Goal: Task Accomplishment & Management: Manage account settings

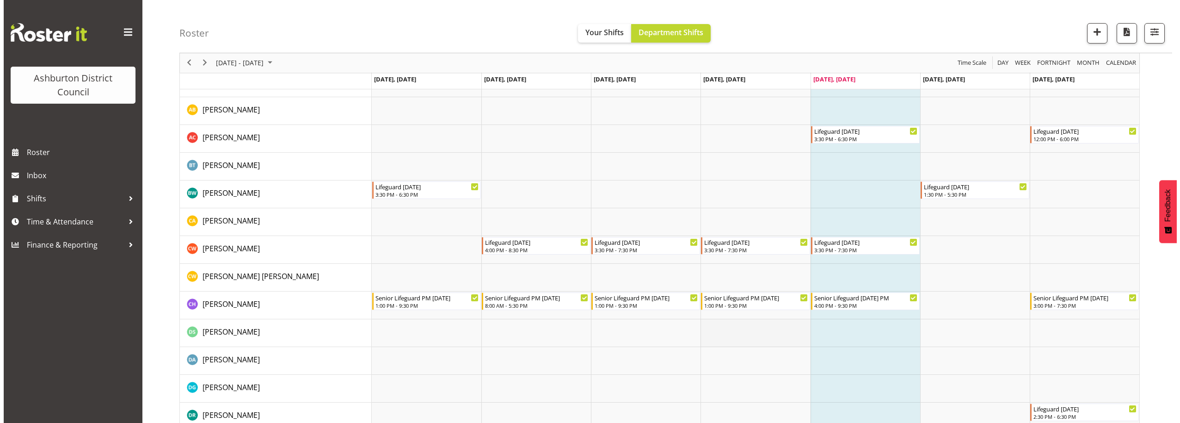
scroll to position [154, 0]
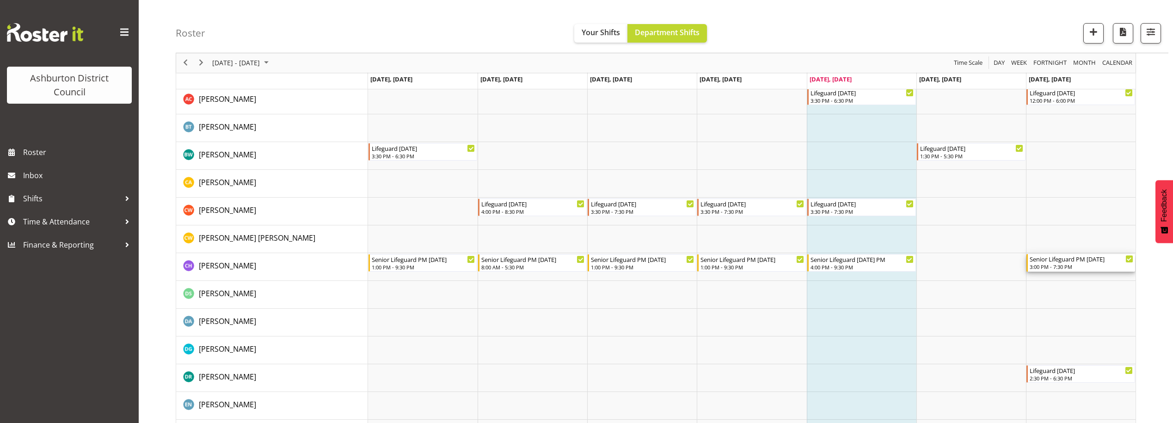
click at [1093, 264] on div "3:00 PM - 7:30 PM" at bounding box center [1082, 266] width 104 height 7
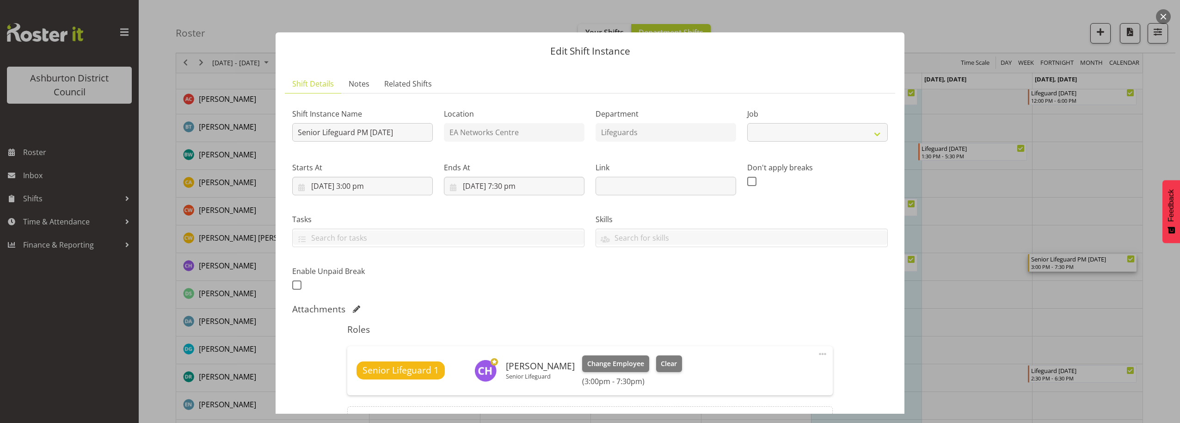
select select "2648"
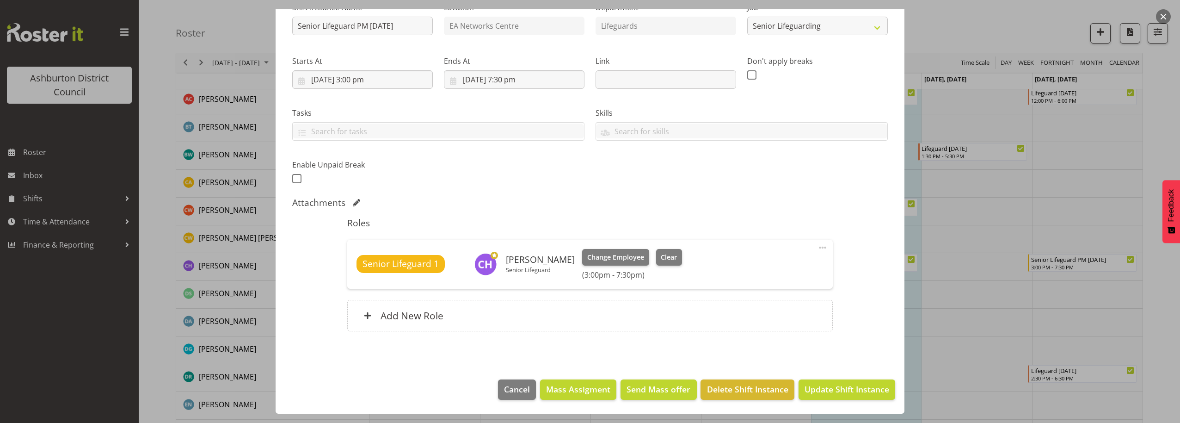
click at [730, 266] on div "Senior Lifeguard 1 [PERSON_NAME] Senior Lifeguard Change Employee Clear (3:00pm…" at bounding box center [589, 264] width 466 height 31
click at [699, 263] on div "Senior Lifeguard 1 [PERSON_NAME] Senior Lifeguard Change Employee Clear (3:00pm…" at bounding box center [589, 264] width 466 height 31
click at [1162, 16] on button "button" at bounding box center [1163, 16] width 15 height 15
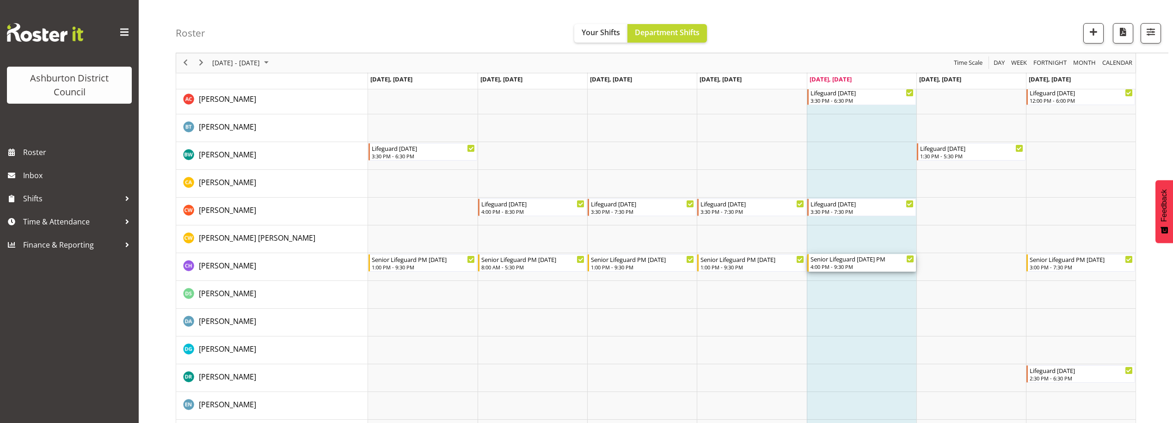
click at [853, 266] on div "4:00 PM - 9:30 PM" at bounding box center [862, 266] width 104 height 7
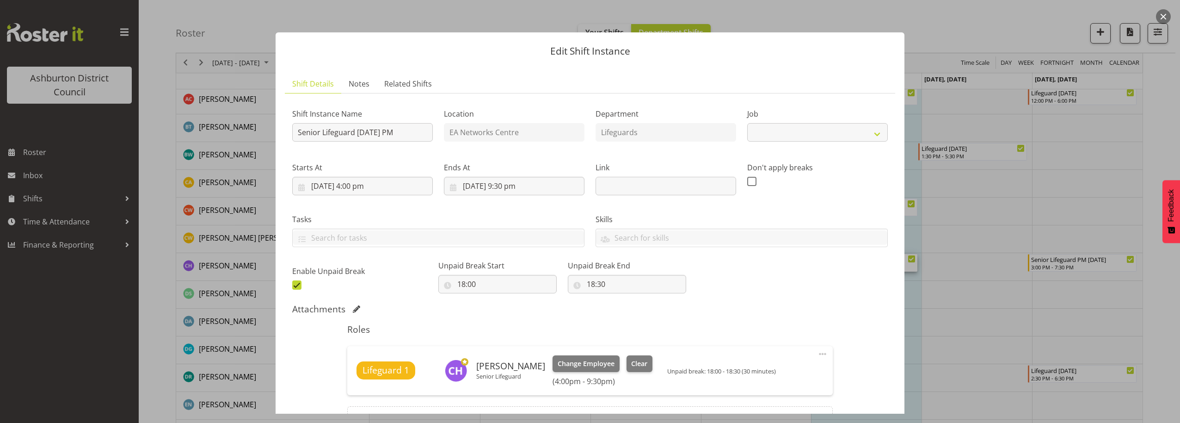
select select "2648"
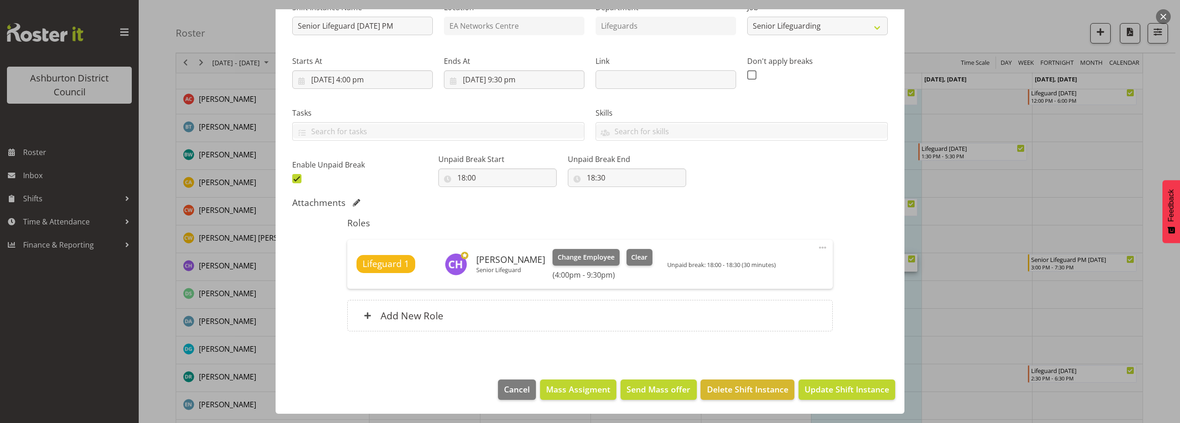
click at [1165, 12] on button "button" at bounding box center [1163, 16] width 15 height 15
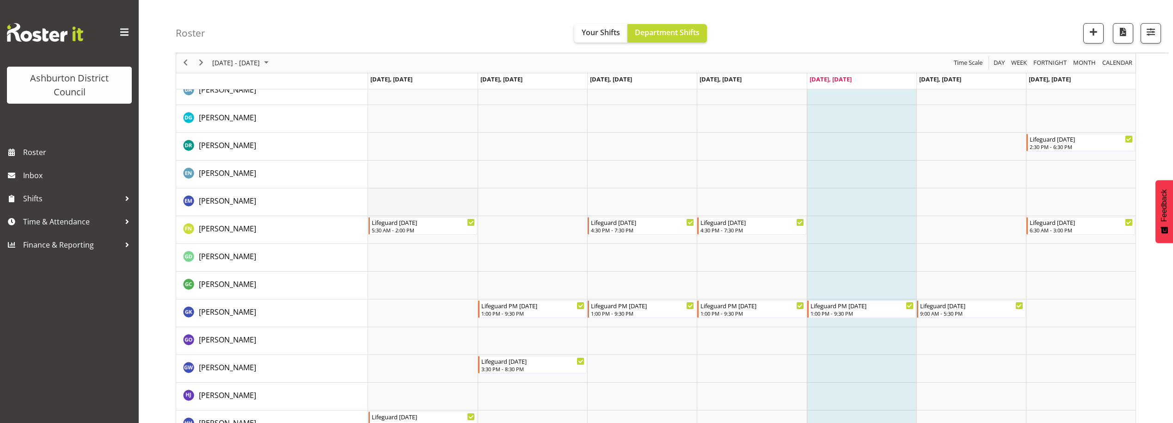
scroll to position [501, 0]
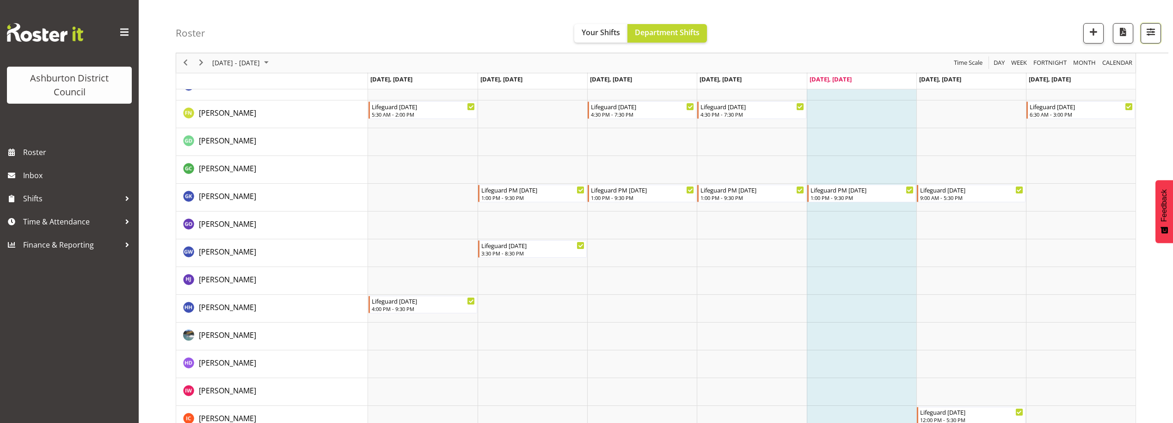
click at [1155, 40] on button "button" at bounding box center [1151, 33] width 20 height 20
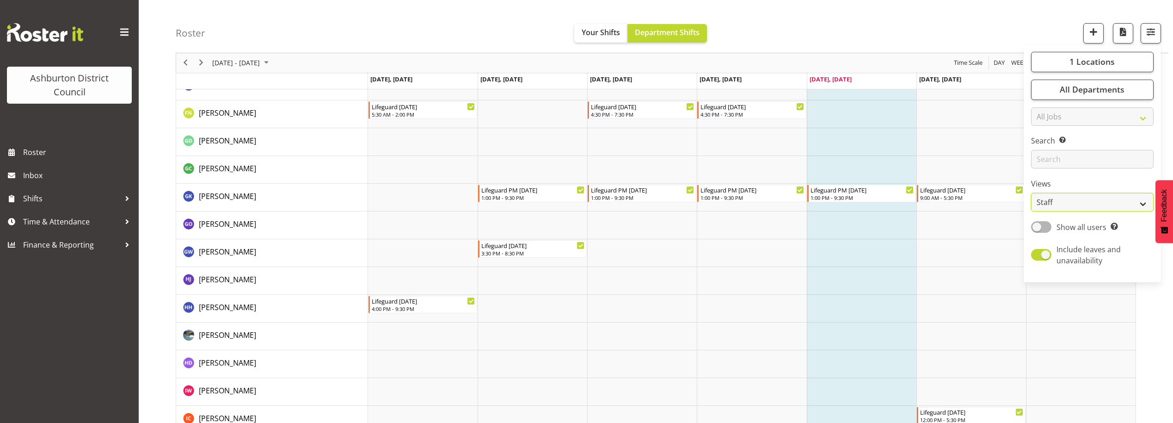
drag, startPoint x: 1052, startPoint y: 204, endPoint x: 1046, endPoint y: 205, distance: 6.1
click at [1052, 204] on select "Staff Role Shift - Horizontal Shift - Vertical Staff - Location" at bounding box center [1092, 202] width 123 height 18
select select "shift"
click at [1031, 193] on select "Staff Role Shift - Horizontal Shift - Vertical Staff - Location" at bounding box center [1092, 202] width 123 height 18
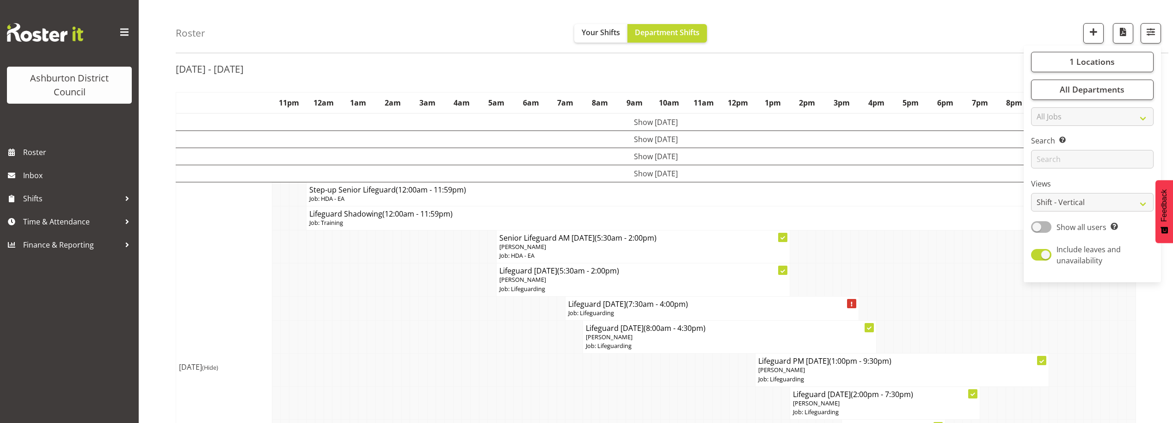
scroll to position [501, 0]
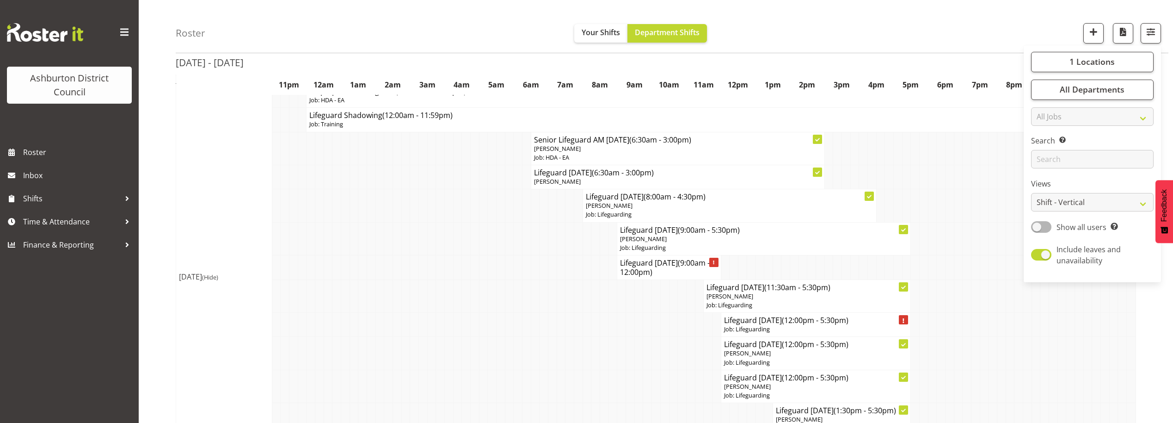
click at [789, 25] on div "Roster Your Shifts Department Shifts 1 Locations [GEOGRAPHIC_DATA] [GEOGRAPHIC_…" at bounding box center [672, 26] width 993 height 53
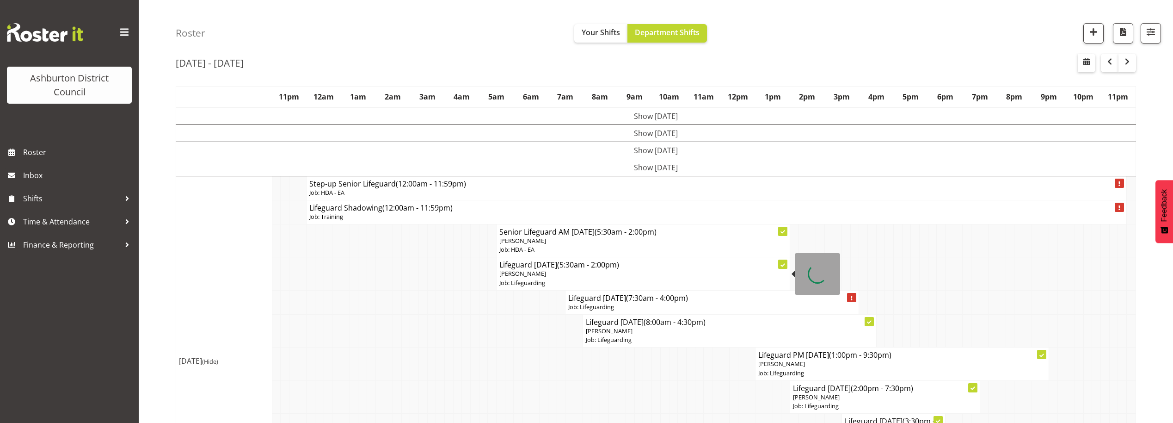
scroll to position [0, 0]
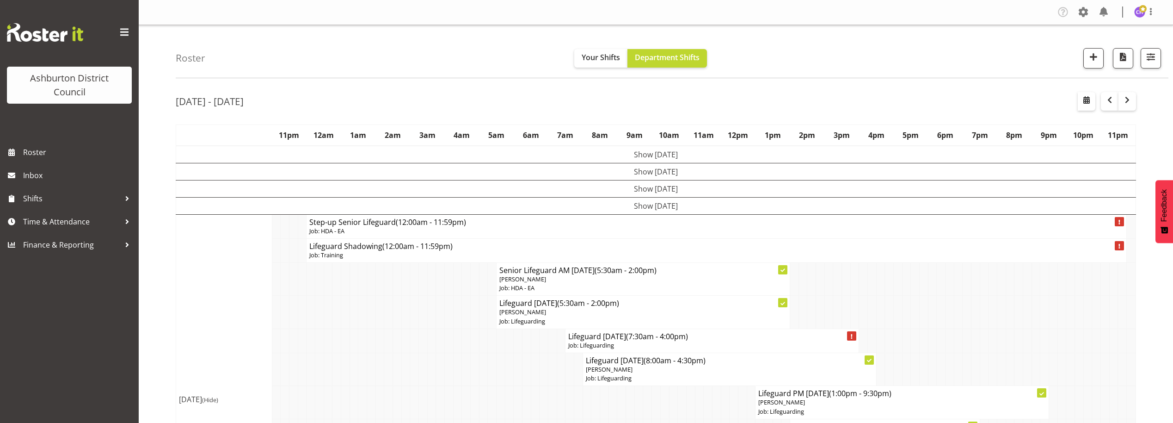
click at [644, 154] on td "Show [DATE]" at bounding box center [656, 155] width 960 height 18
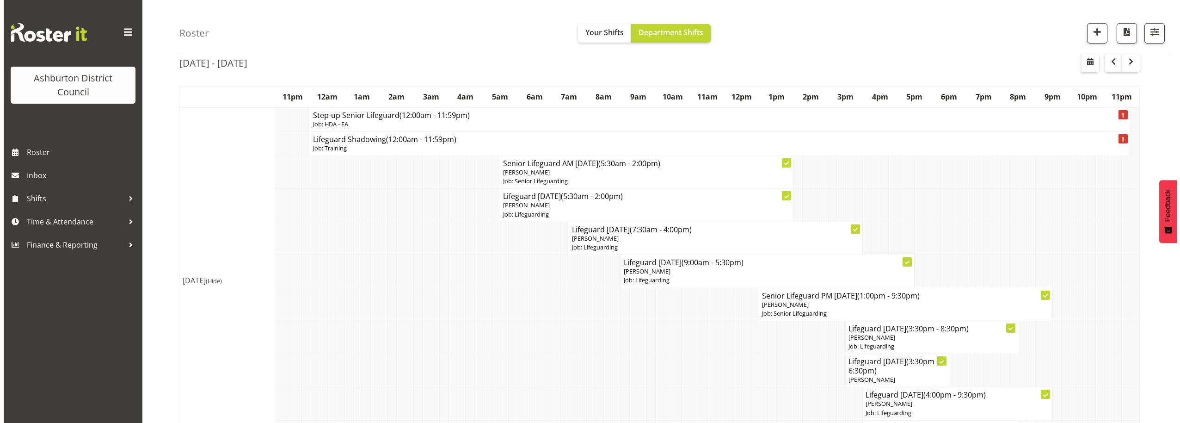
scroll to position [116, 0]
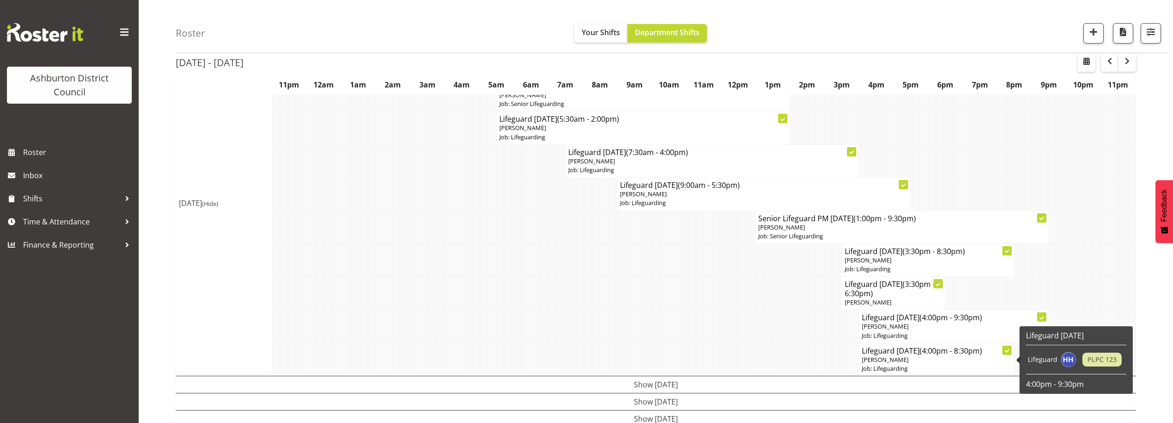
click at [950, 353] on span "(4:00pm - 8:30pm)" at bounding box center [951, 350] width 62 height 10
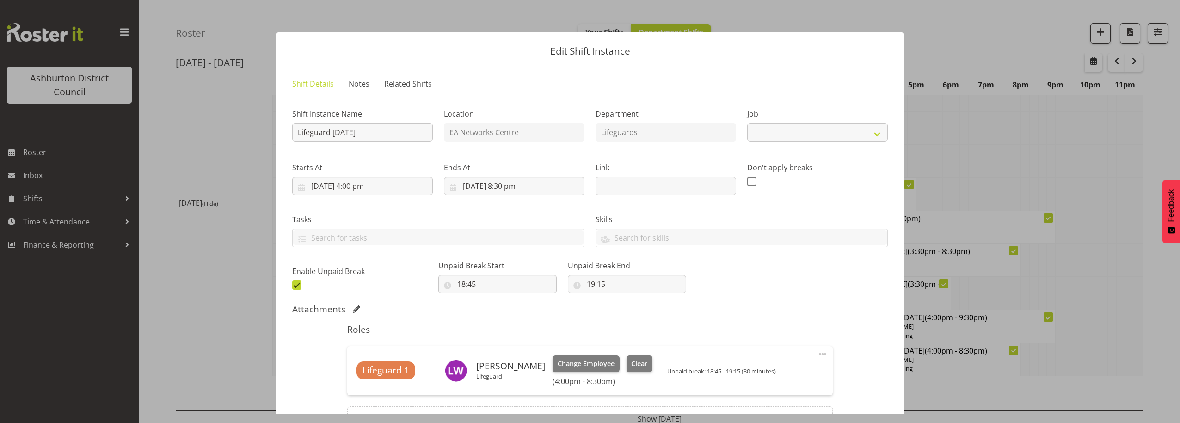
select select "38"
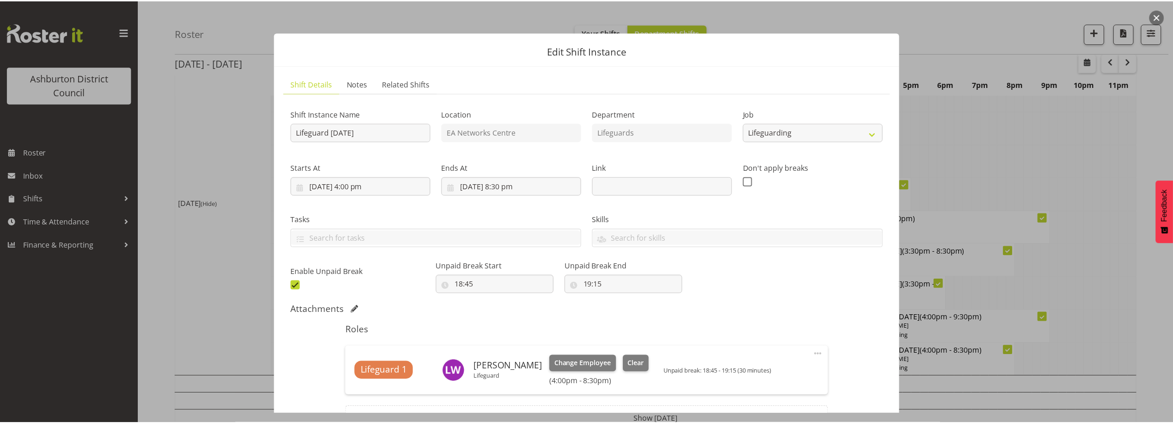
scroll to position [38, 0]
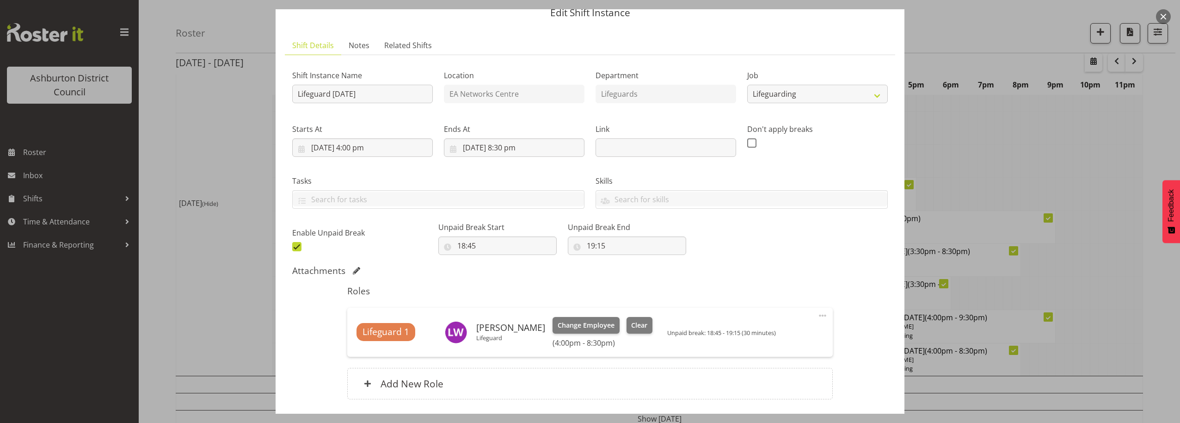
click at [1169, 11] on div at bounding box center [590, 211] width 1180 height 423
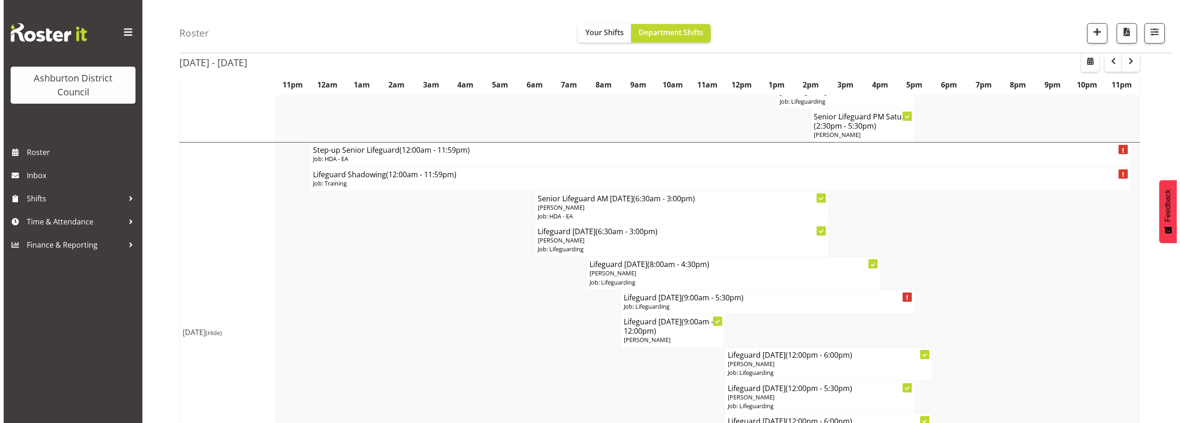
scroll to position [1262, 0]
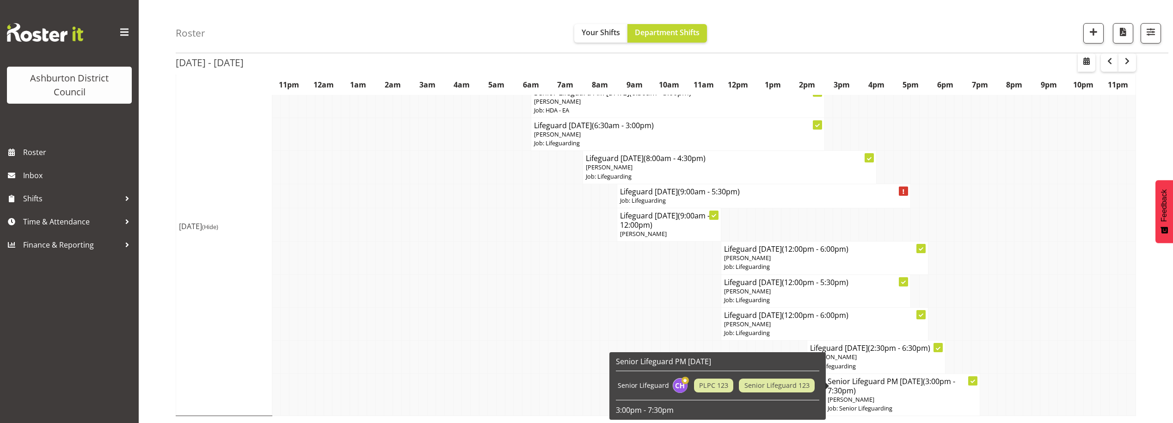
click at [917, 390] on h4 "Senior Lifeguard PM [DATE] (3:00pm - 7:30pm)" at bounding box center [902, 385] width 149 height 18
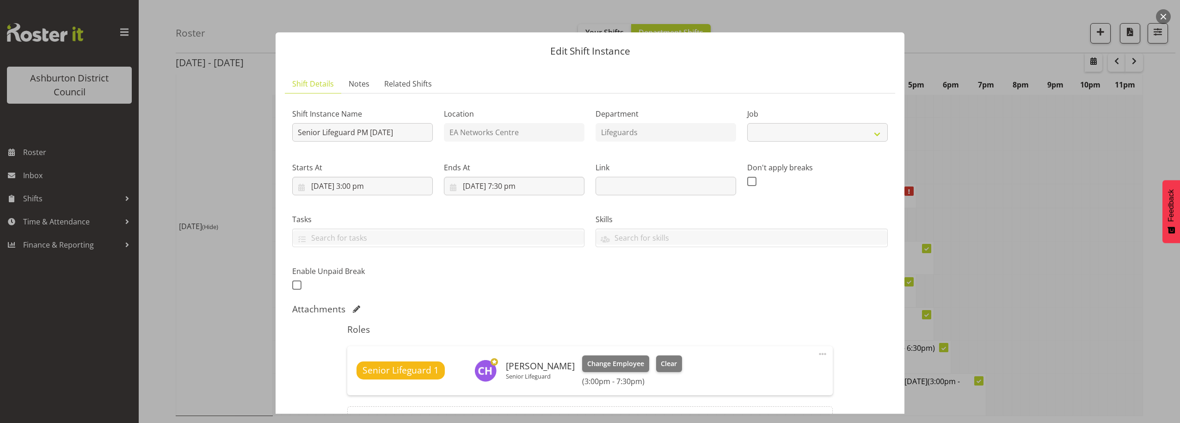
select select "2648"
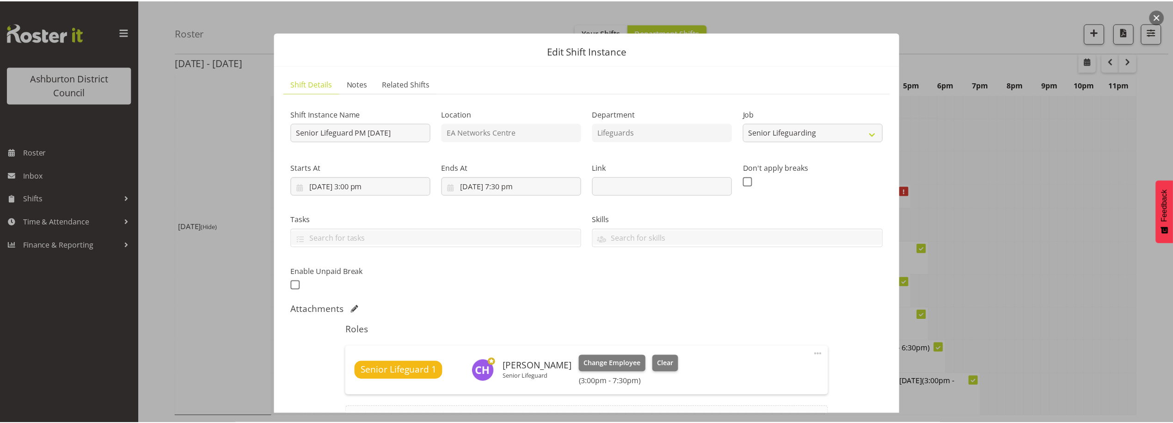
scroll to position [106, 0]
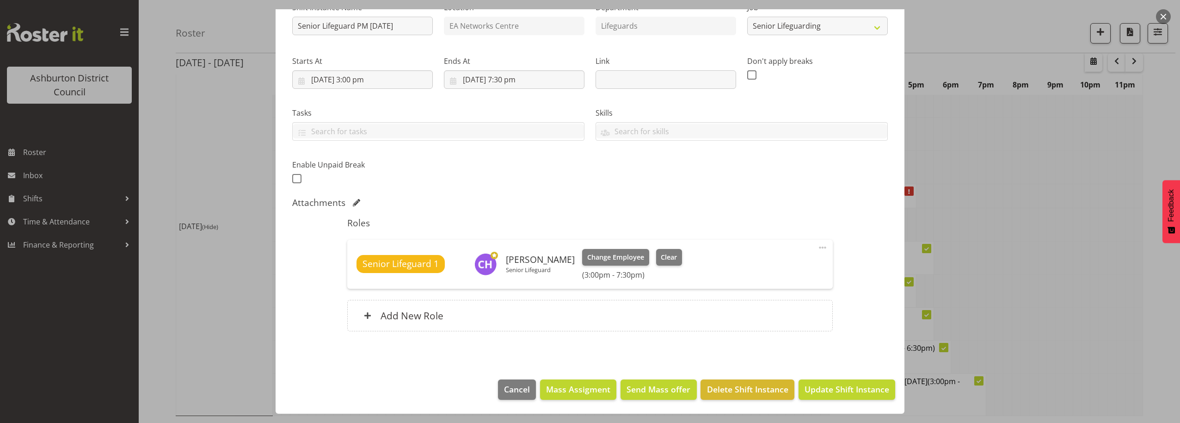
click at [1157, 17] on button "button" at bounding box center [1163, 16] width 15 height 15
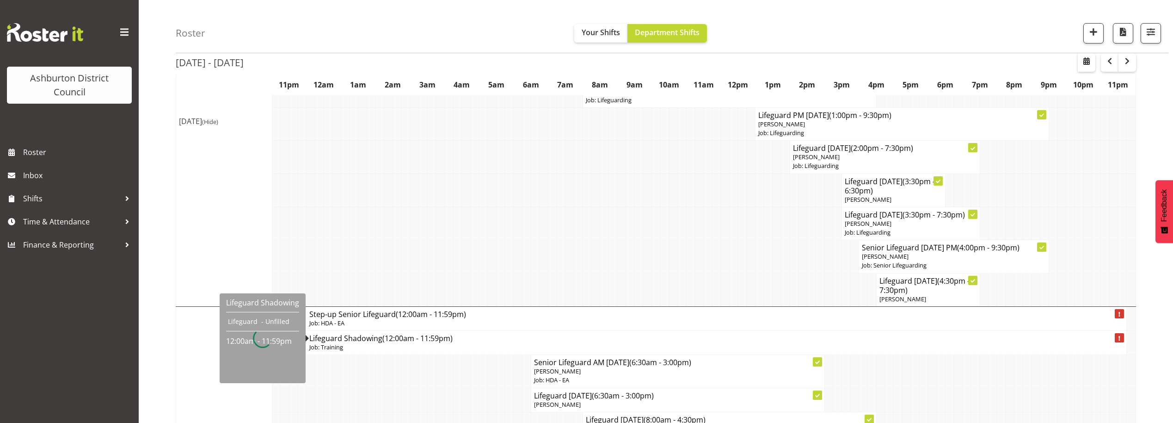
scroll to position [568, 0]
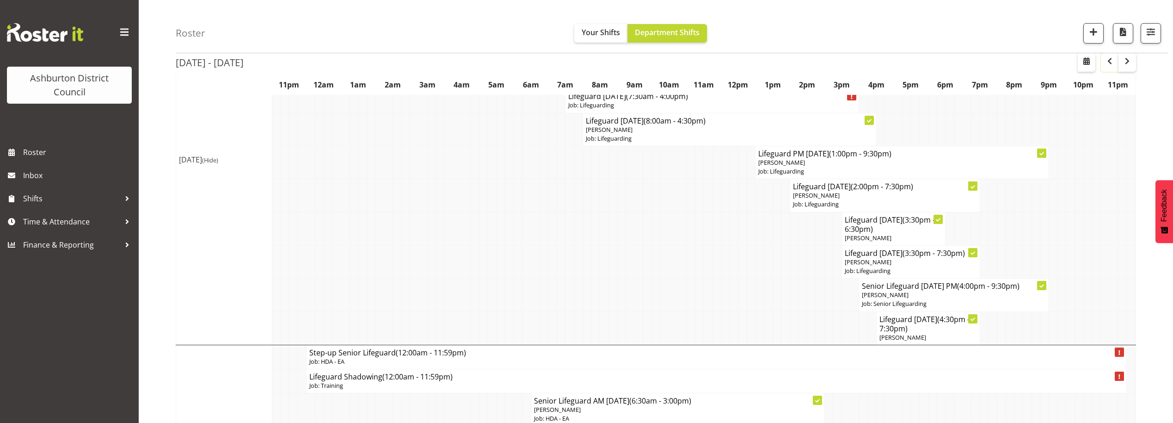
click at [1113, 63] on span "button" at bounding box center [1109, 60] width 11 height 11
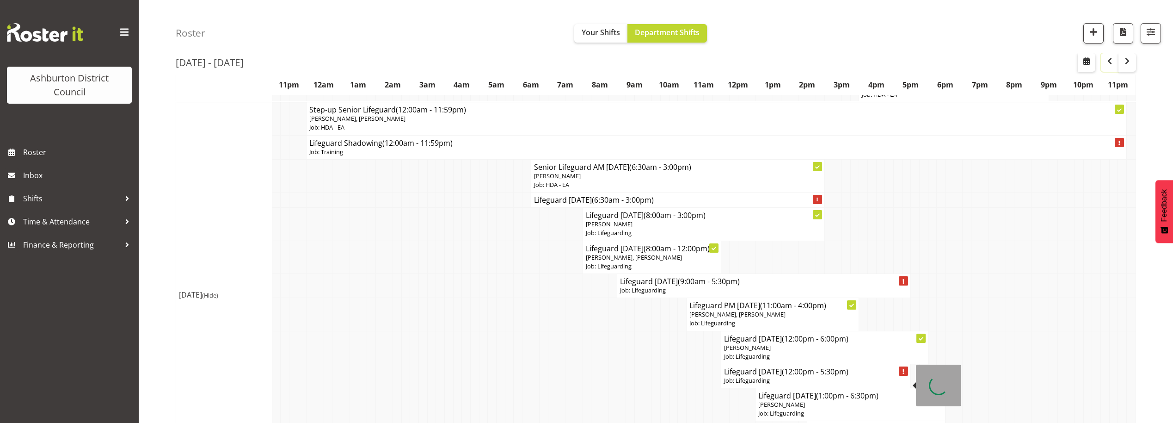
scroll to position [1955, 0]
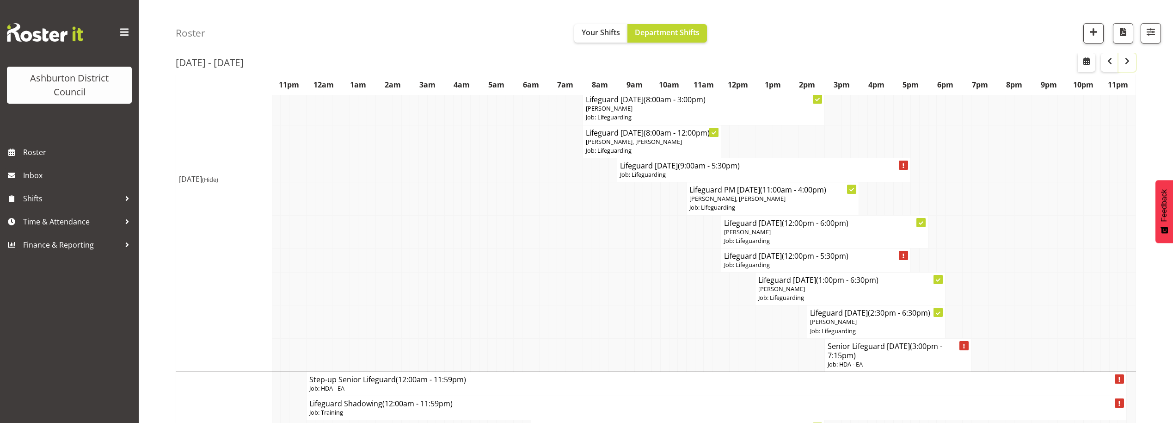
click at [1128, 66] on span "button" at bounding box center [1127, 60] width 11 height 11
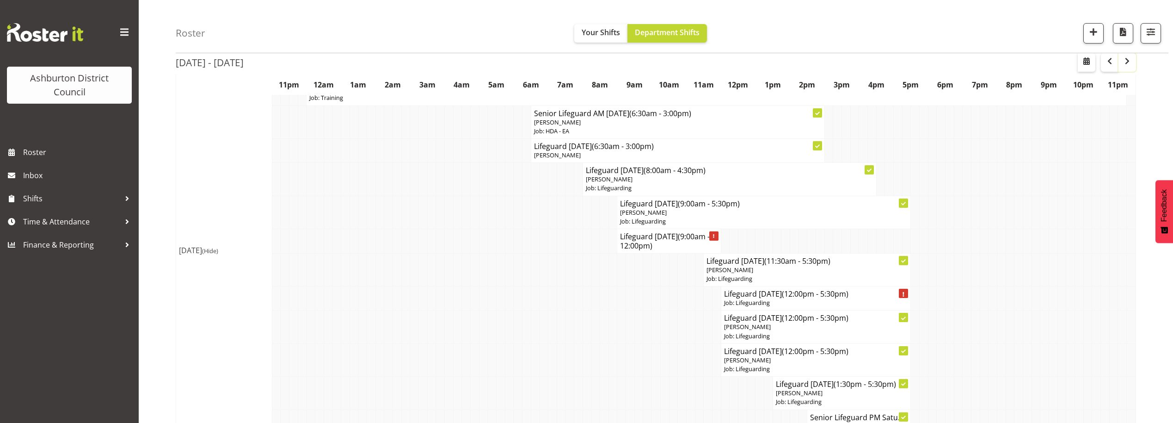
scroll to position [488, 0]
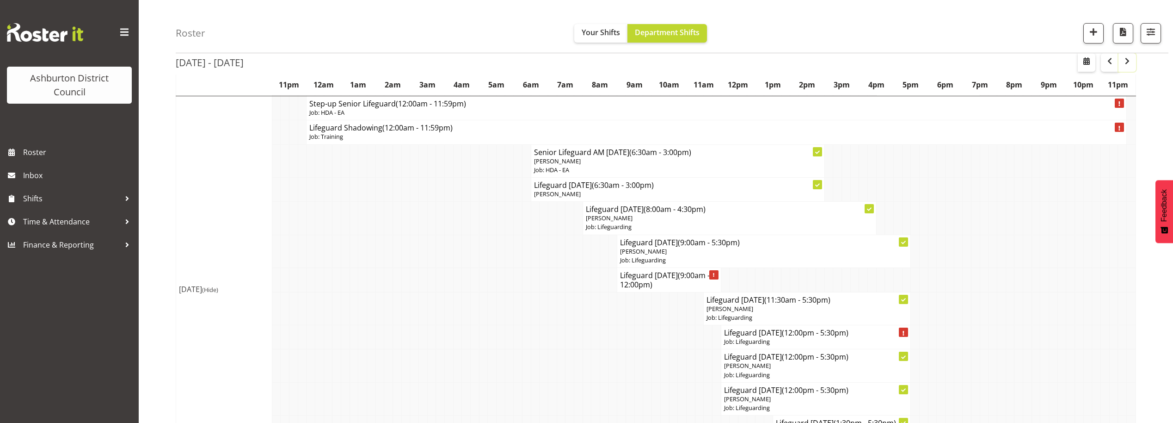
click at [1124, 55] on button "button" at bounding box center [1127, 62] width 18 height 18
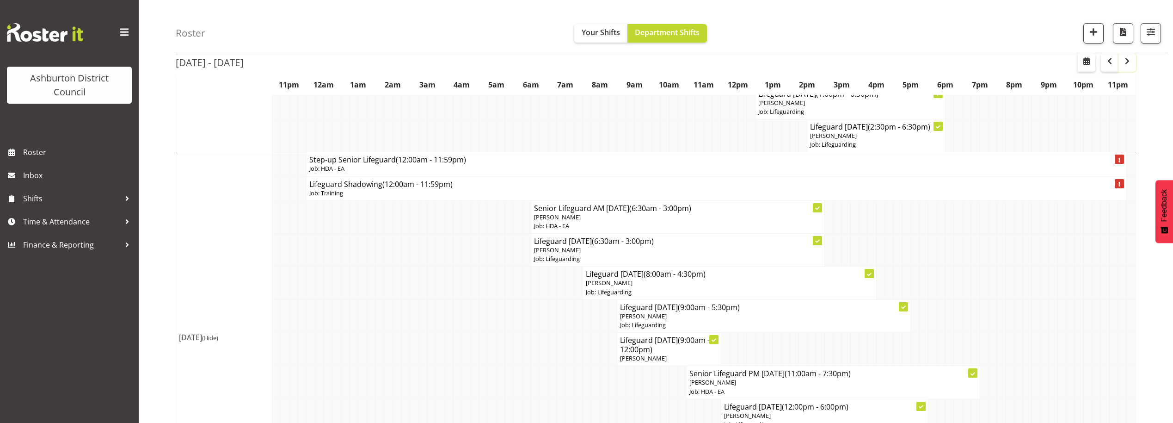
scroll to position [2429, 0]
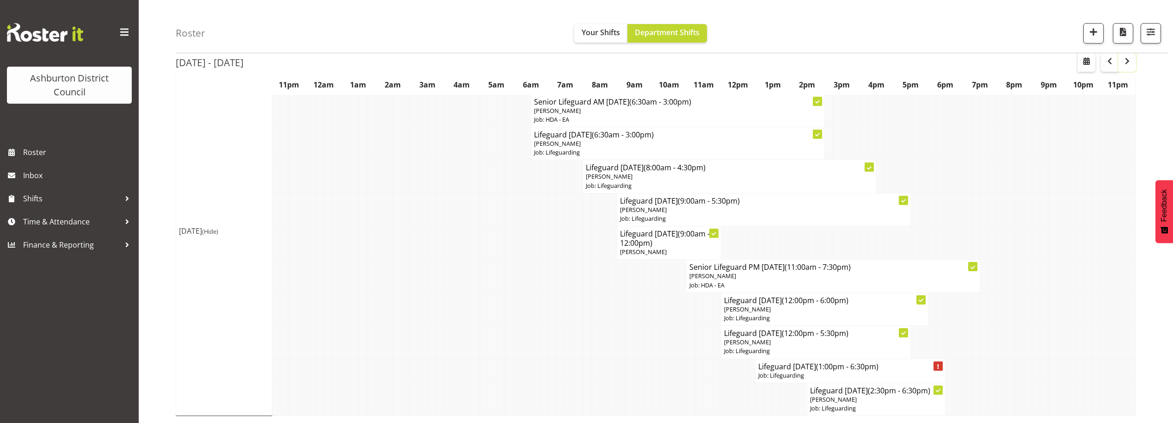
click at [1134, 62] on button "button" at bounding box center [1127, 62] width 18 height 18
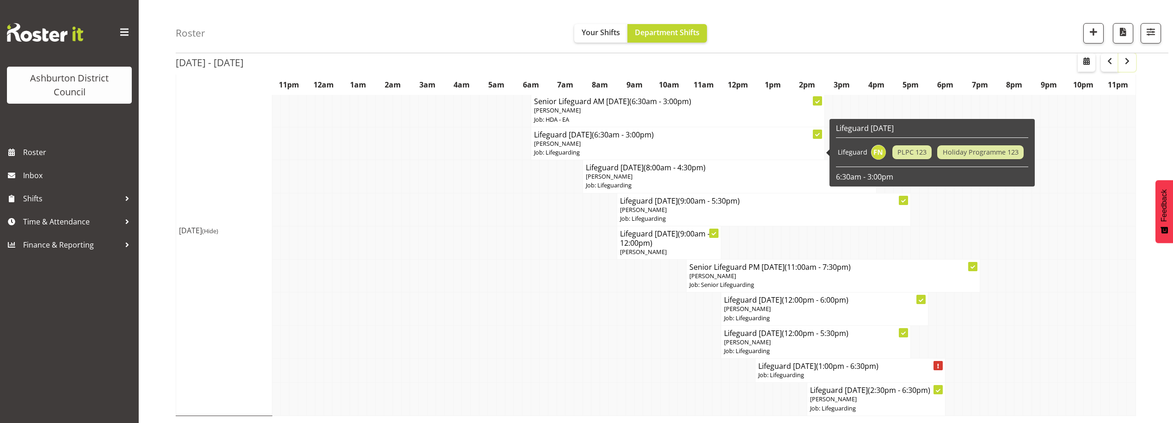
scroll to position [2302, 0]
